Goal: Task Accomplishment & Management: Manage account settings

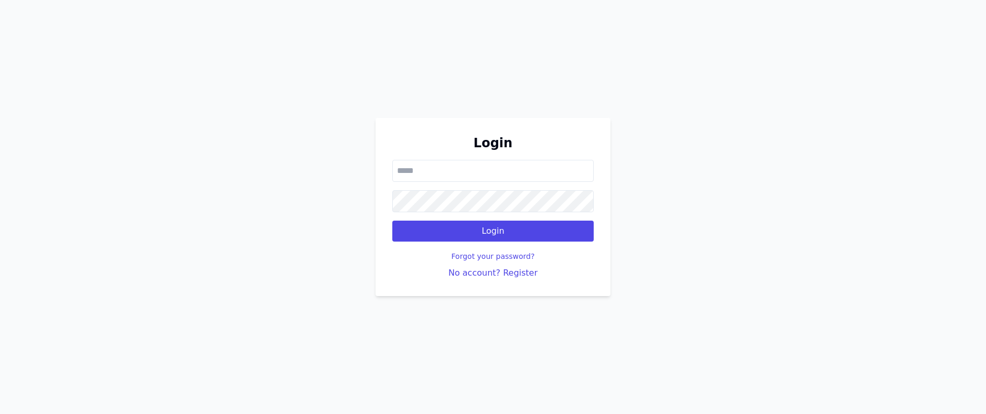
click at [498, 170] on input "email" at bounding box center [492, 171] width 201 height 22
type input "**********"
click at [392, 221] on button "Login" at bounding box center [492, 231] width 201 height 21
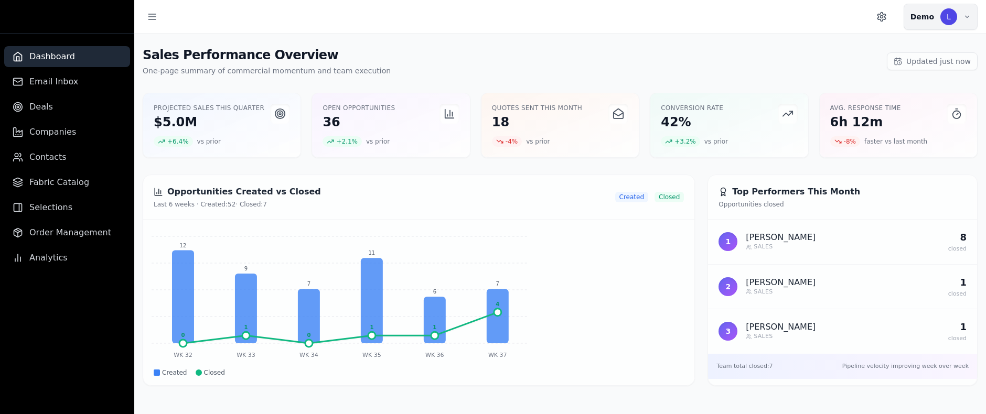
click at [937, 23] on button "Demo L" at bounding box center [940, 17] width 74 height 26
click at [883, 85] on button "Settings" at bounding box center [910, 88] width 133 height 19
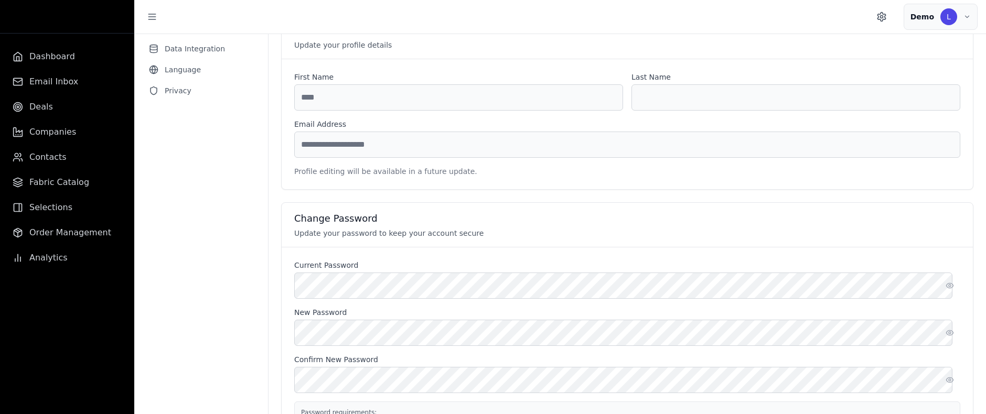
scroll to position [127, 0]
click at [254, 318] on nav "Account Email Integration Notifications Data Integration Language Privacy" at bounding box center [201, 234] width 134 height 546
click at [948, 329] on circle "button" at bounding box center [949, 330] width 2 height 2
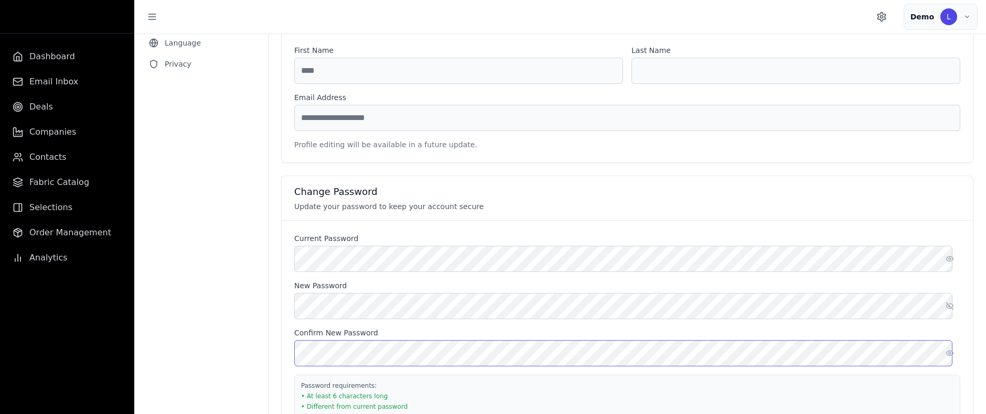
scroll to position [221, 0]
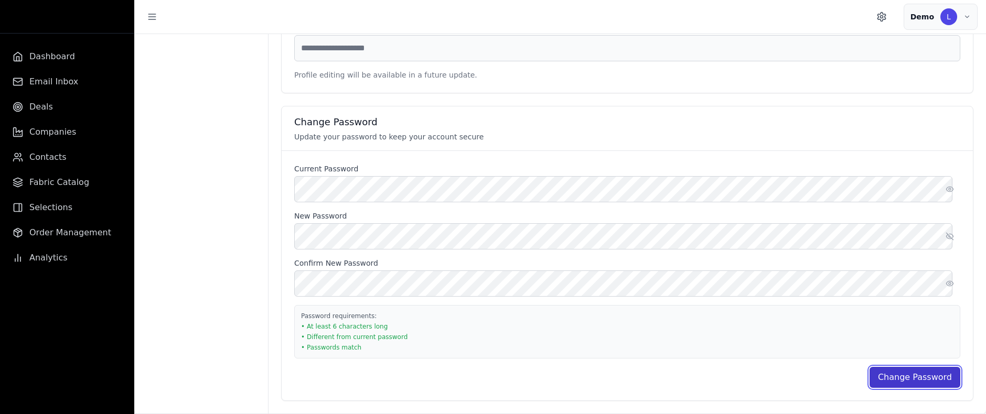
click at [913, 379] on button "Change Password" at bounding box center [914, 377] width 91 height 21
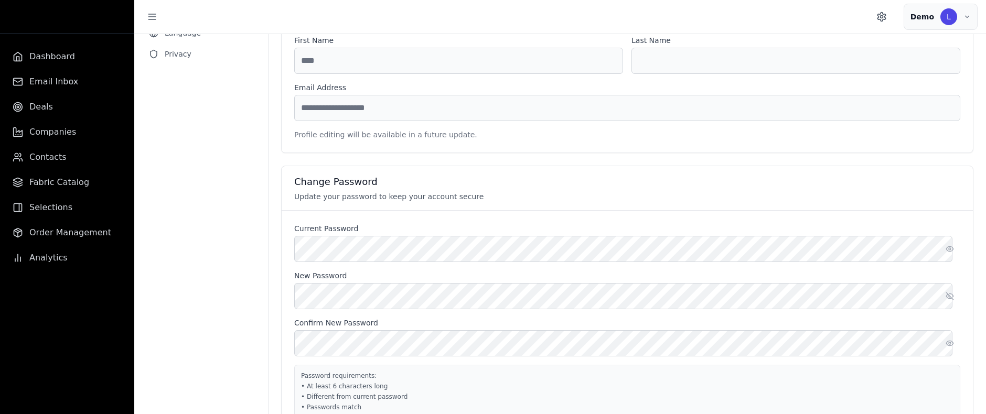
scroll to position [189, 0]
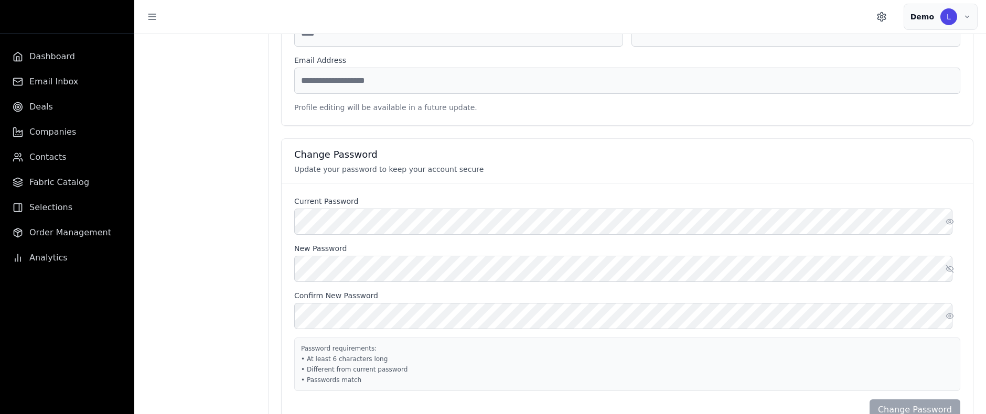
click at [946, 220] on button "button" at bounding box center [952, 222] width 15 height 26
